Goal: Information Seeking & Learning: Find specific fact

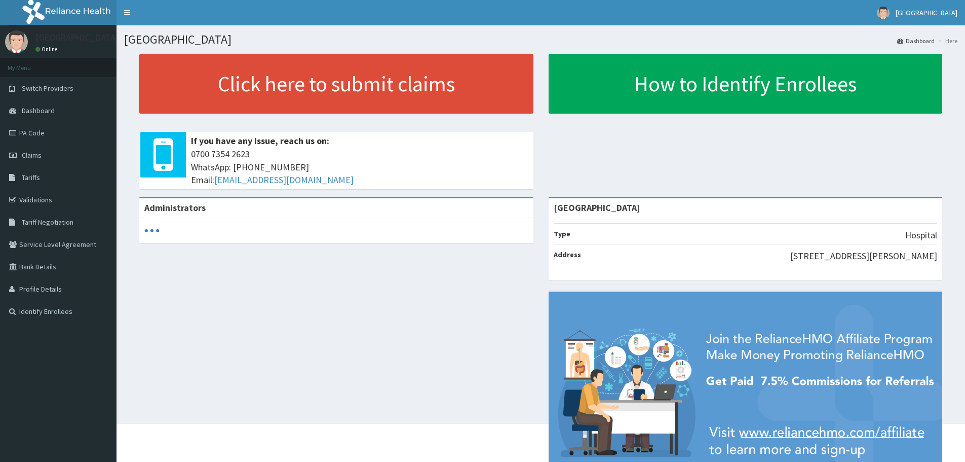
click at [36, 177] on span "Tariffs" at bounding box center [31, 177] width 18 height 9
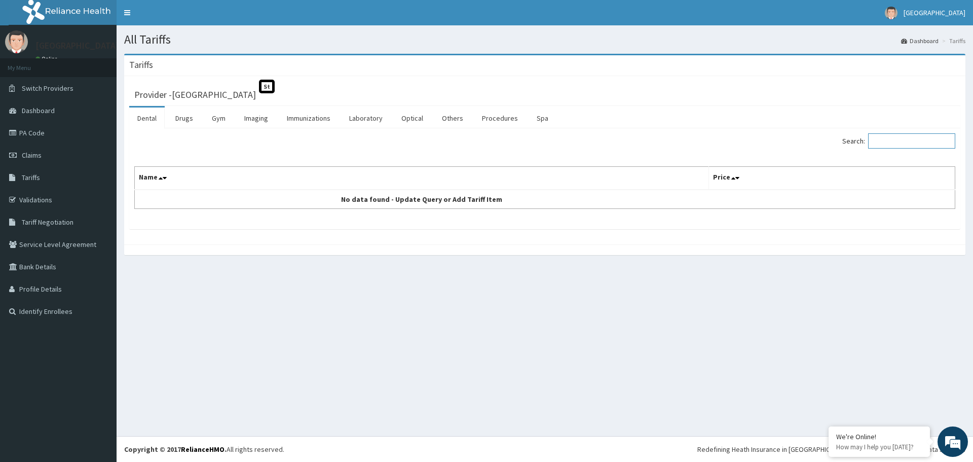
click at [904, 140] on input "Search:" at bounding box center [911, 140] width 87 height 15
type input "omepraz"
click at [184, 120] on link "Drugs" at bounding box center [184, 117] width 34 height 21
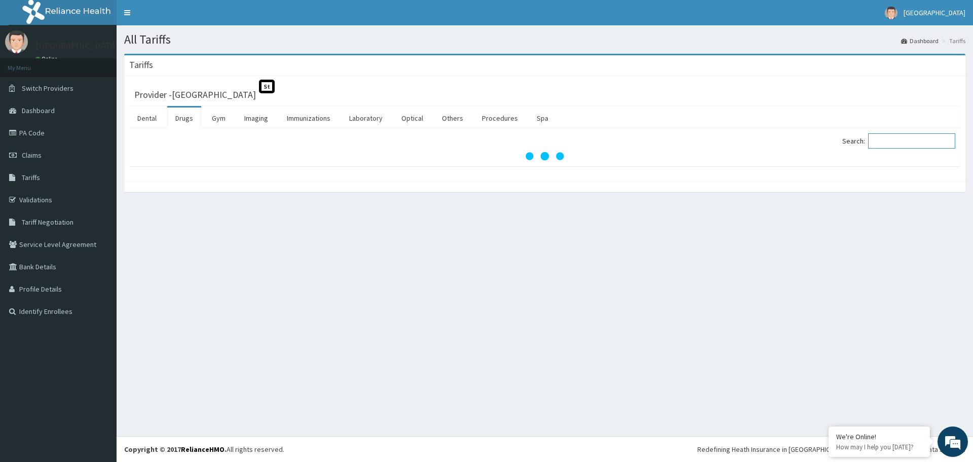
click at [900, 142] on input "Search:" at bounding box center [911, 140] width 87 height 15
type input "omeprazole capsule"
